Goal: Task Accomplishment & Management: Use online tool/utility

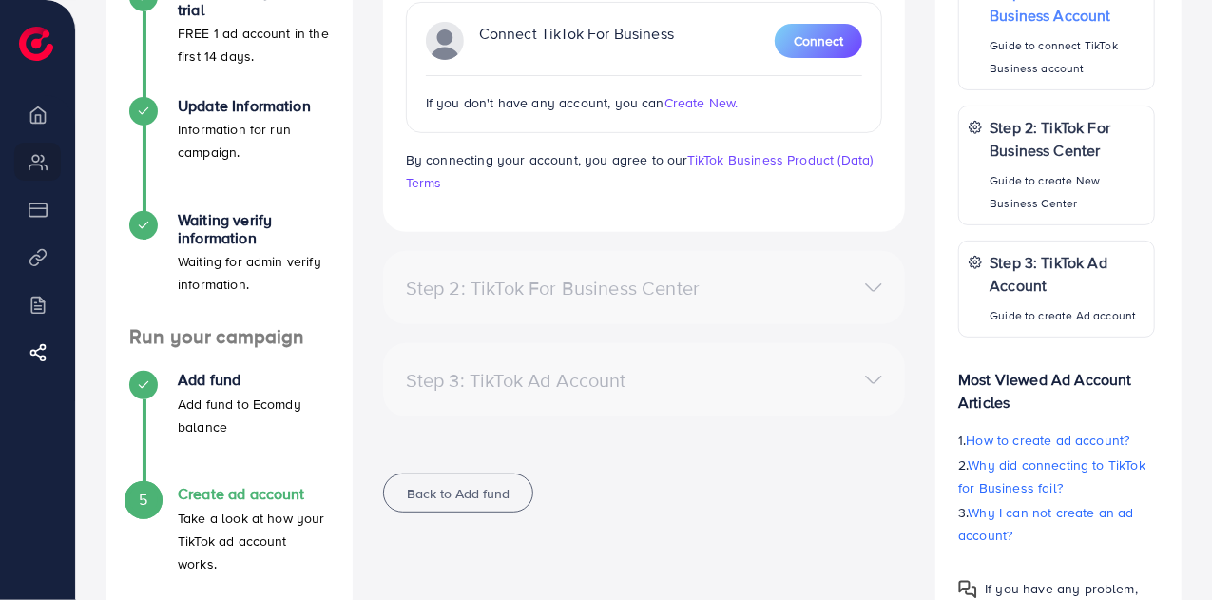
scroll to position [163, 0]
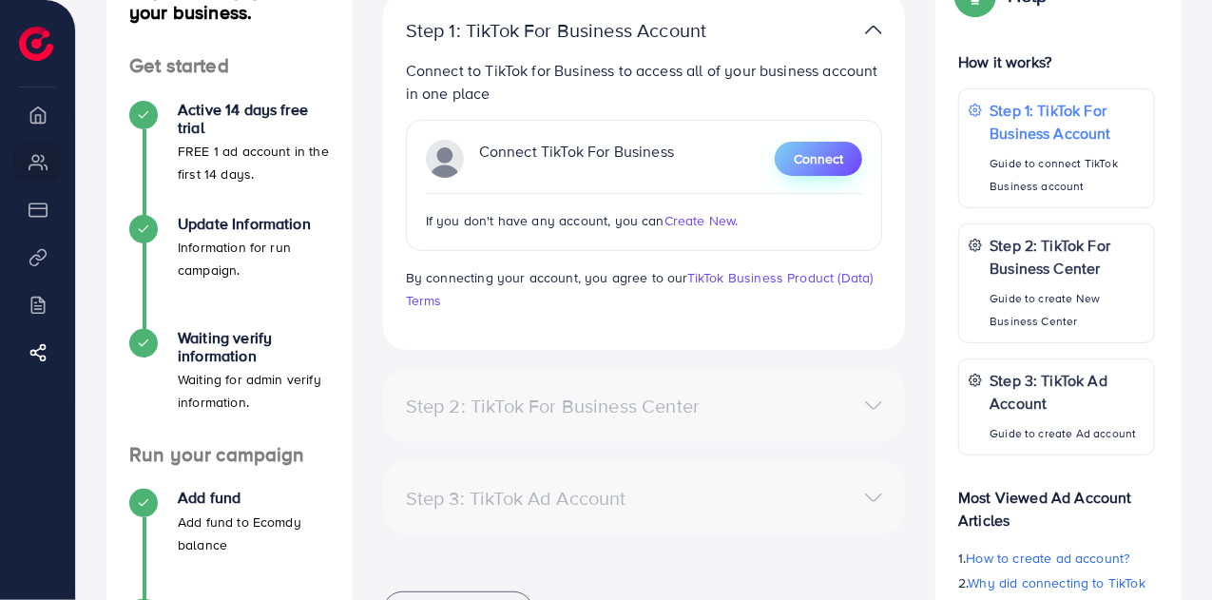
click at [811, 164] on span "Connect" at bounding box center [818, 158] width 49 height 19
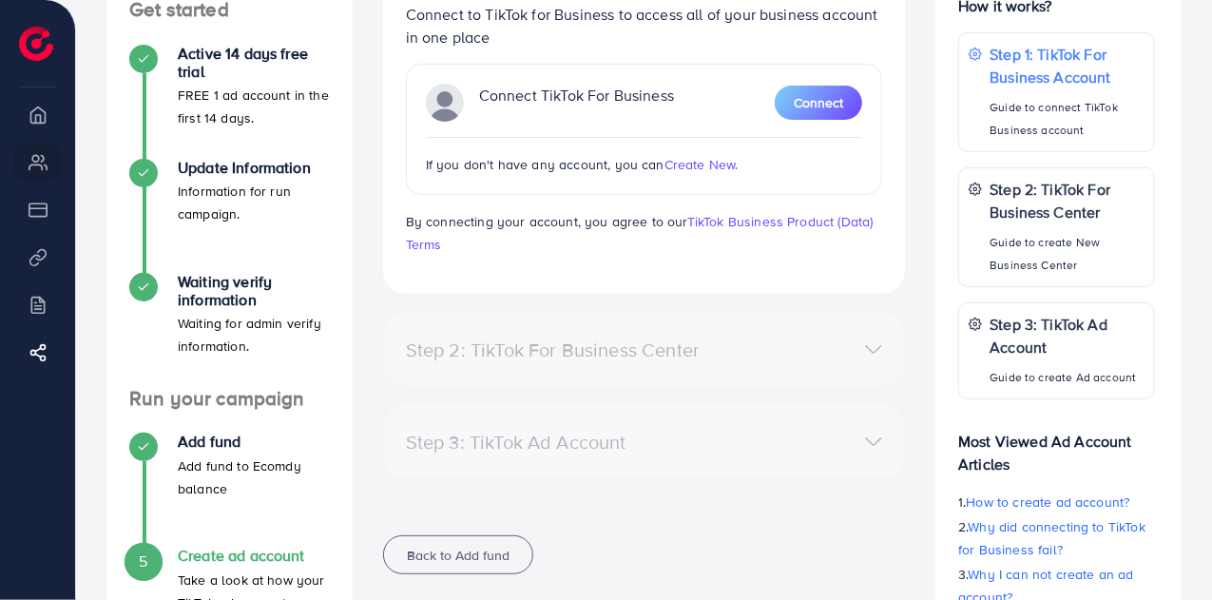
scroll to position [190, 0]
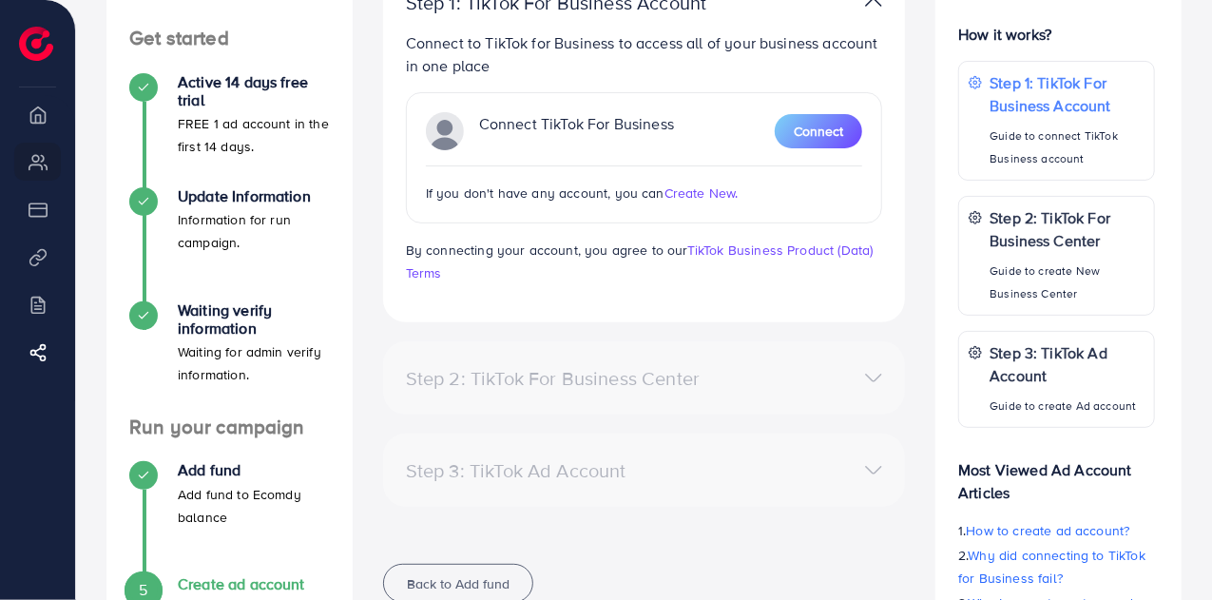
click at [709, 193] on span "Create New." at bounding box center [702, 192] width 74 height 19
click at [798, 133] on span "Connect" at bounding box center [818, 131] width 49 height 19
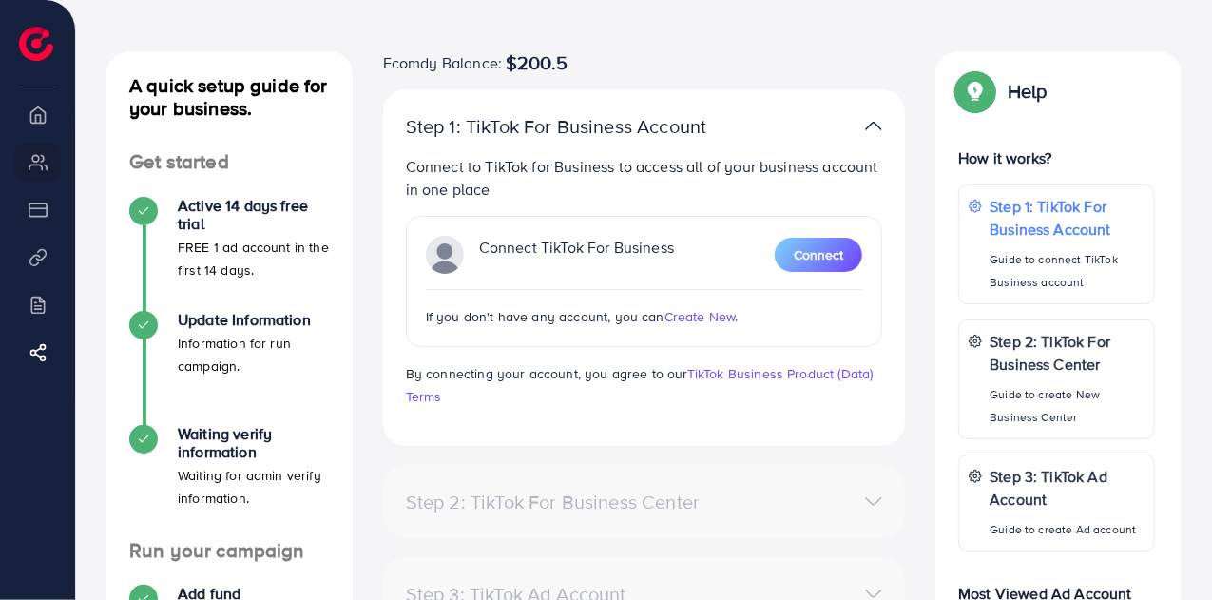
scroll to position [95, 0]
